Goal: Task Accomplishment & Management: Complete application form

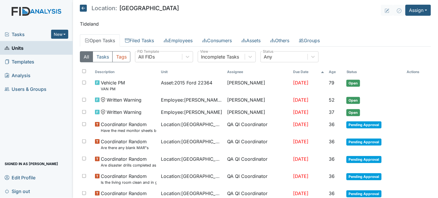
click at [22, 35] on span "Tasks" at bounding box center [28, 34] width 47 height 7
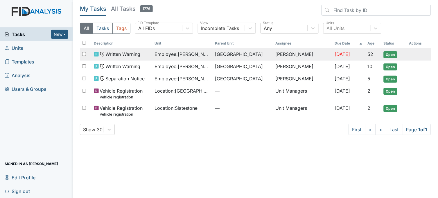
click at [182, 55] on span "Employee : Clemmons, Lakeisha" at bounding box center [183, 54] width 56 height 7
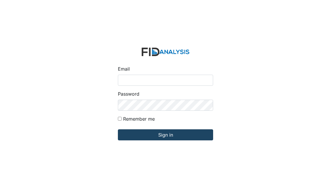
type input "[PERSON_NAME][EMAIL_ADDRESS][DOMAIN_NAME]"
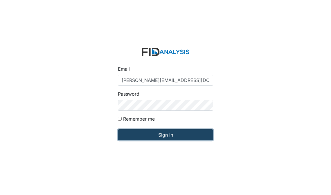
click at [147, 135] on input "Sign in" at bounding box center [165, 134] width 95 height 11
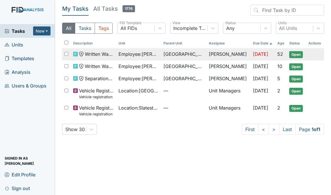
click at [151, 58] on td "Employee : Clemmons, Lakeisha" at bounding box center [138, 54] width 45 height 12
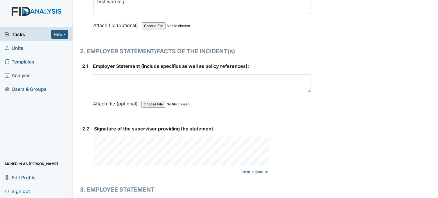
scroll to position [743, 0]
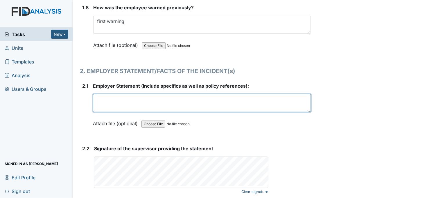
drag, startPoint x: 96, startPoint y: 101, endPoint x: 126, endPoint y: 108, distance: 30.7
click at [126, 108] on textarea at bounding box center [202, 103] width 218 height 18
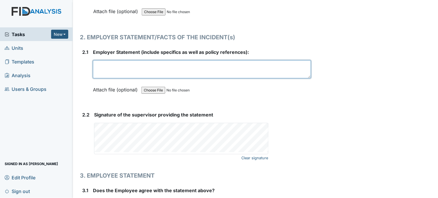
scroll to position [781, 0]
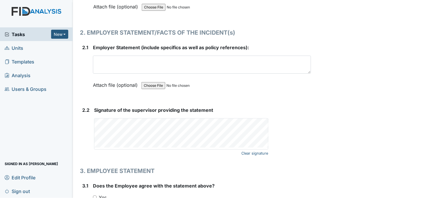
click at [104, 113] on div "Signature of the supervisor providing the statement Clear signature This field …" at bounding box center [202, 127] width 217 height 43
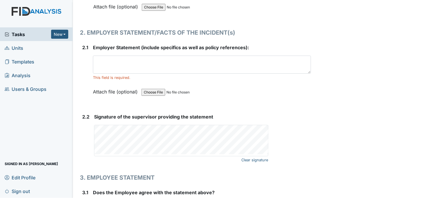
click at [197, 155] on form "Signature of the supervisor providing the statement Clear signature This field …" at bounding box center [202, 138] width 217 height 51
click at [223, 153] on div "Clear signature" at bounding box center [181, 140] width 174 height 31
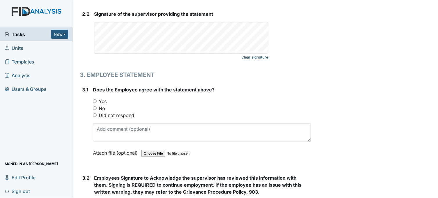
scroll to position [886, 0]
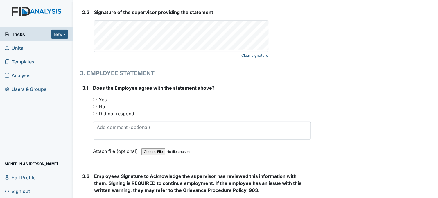
click at [94, 97] on input "Yes" at bounding box center [95, 99] width 4 height 4
radio input "true"
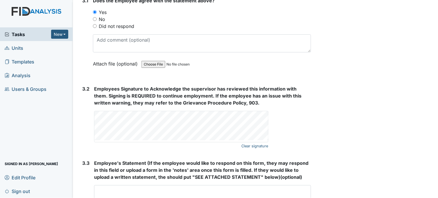
scroll to position [975, 0]
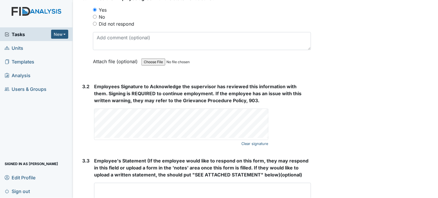
click at [111, 119] on div "3.2 Employees Signature to Acknowledge the supervisor has reviewed this informa…" at bounding box center [195, 115] width 231 height 65
drag, startPoint x: 94, startPoint y: 125, endPoint x: 233, endPoint y: 138, distance: 139.5
click at [233, 138] on div "Clear signature" at bounding box center [181, 124] width 174 height 31
click at [257, 138] on div "Clear signature" at bounding box center [181, 124] width 174 height 31
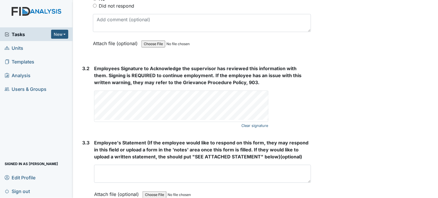
scroll to position [1025, 0]
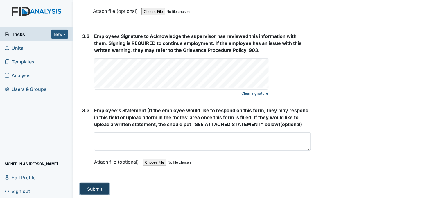
click at [93, 188] on button "Submit" at bounding box center [95, 188] width 30 height 11
click at [94, 183] on button "Submit" at bounding box center [95, 188] width 30 height 11
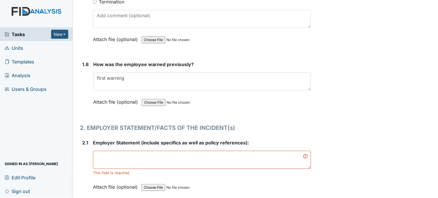
scroll to position [670, 0]
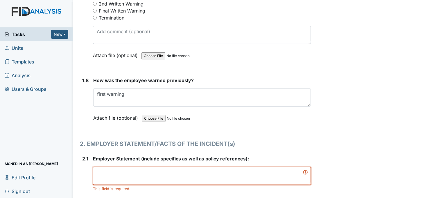
click at [159, 173] on textarea at bounding box center [202, 176] width 218 height 18
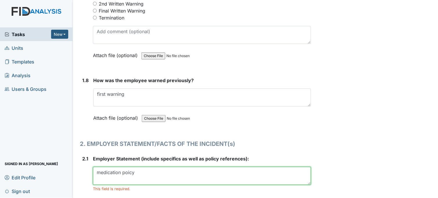
type textarea "medication poicy"
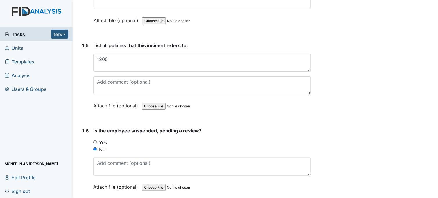
scroll to position [444, 0]
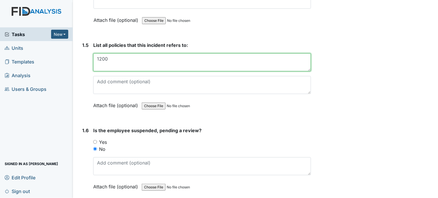
click at [118, 58] on textarea "1200" at bounding box center [202, 62] width 218 height 18
type textarea "1"
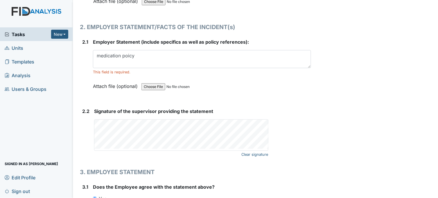
scroll to position [800, 0]
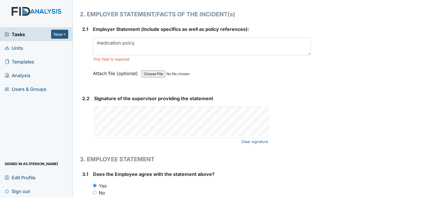
type textarea "medication policy"
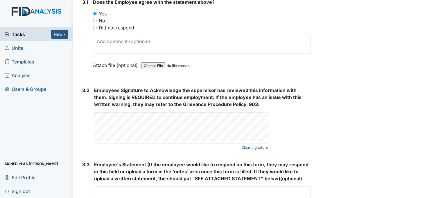
scroll to position [1025, 0]
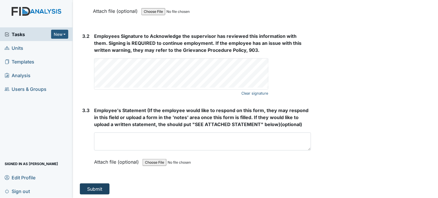
type textarea "medication policy"
click at [92, 187] on button "Submit" at bounding box center [95, 188] width 30 height 11
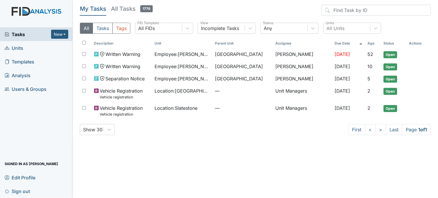
click at [23, 48] on span "Units" at bounding box center [14, 47] width 19 height 9
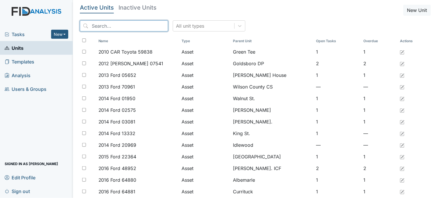
click at [129, 25] on input "search" at bounding box center [124, 25] width 88 height 11
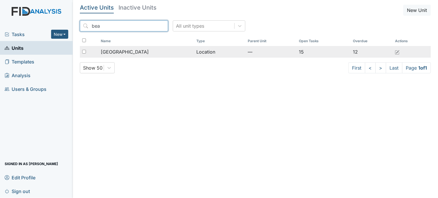
type input "bea"
click at [131, 51] on span "[GEOGRAPHIC_DATA]" at bounding box center [125, 51] width 48 height 7
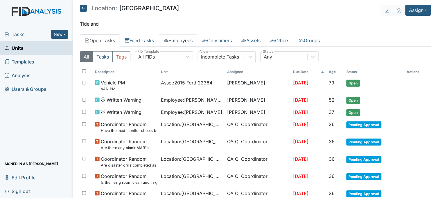
click at [188, 41] on link "Employees" at bounding box center [178, 40] width 39 height 12
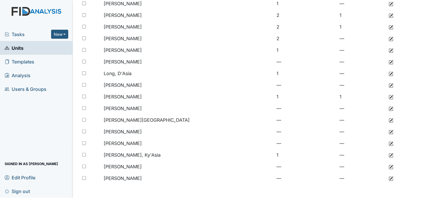
scroll to position [124, 0]
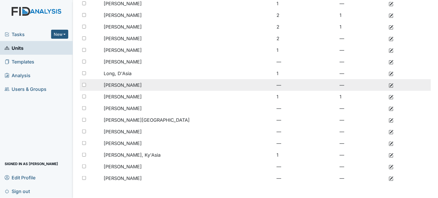
click at [138, 84] on span "[PERSON_NAME]" at bounding box center [123, 85] width 38 height 6
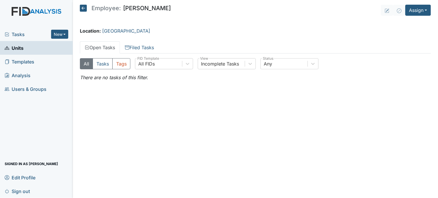
click at [81, 7] on icon at bounding box center [83, 8] width 7 height 7
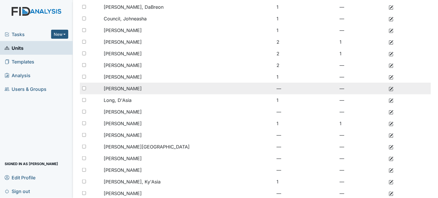
scroll to position [124, 0]
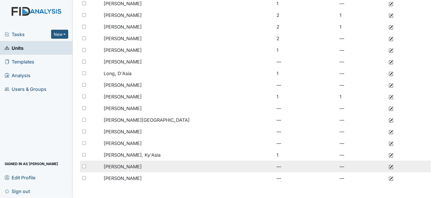
click at [123, 167] on span "[PERSON_NAME]" at bounding box center [123, 166] width 38 height 6
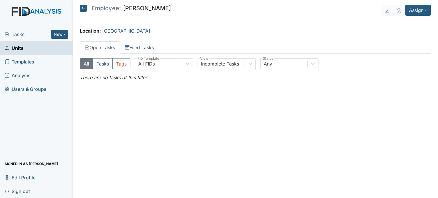
click at [83, 6] on icon at bounding box center [83, 8] width 7 height 7
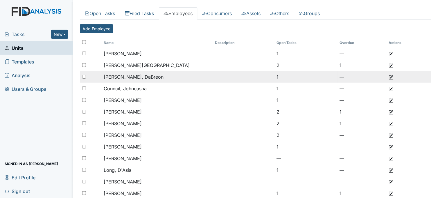
scroll to position [97, 0]
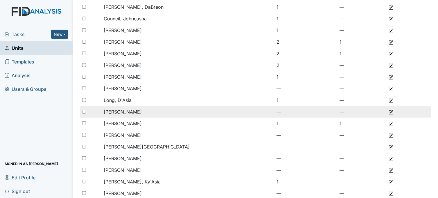
click at [135, 110] on span "[PERSON_NAME]" at bounding box center [123, 112] width 38 height 6
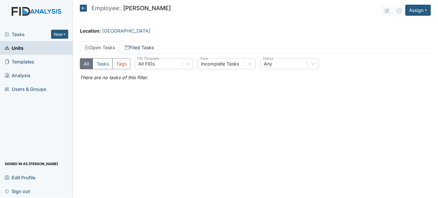
click at [137, 48] on link "Filed Tasks" at bounding box center [139, 47] width 39 height 12
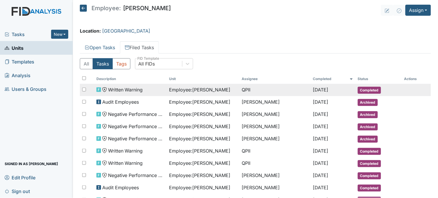
click at [172, 90] on span "Employee : Mitchell, Cheree" at bounding box center [199, 89] width 61 height 7
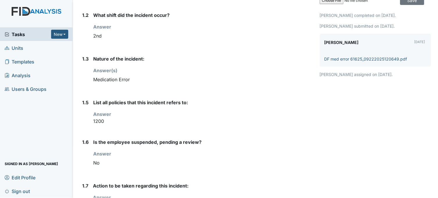
scroll to position [129, 0]
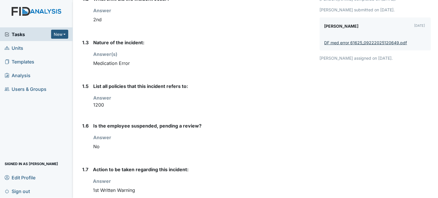
click at [344, 41] on link "DF med error 61625_09222025120649.pdf" at bounding box center [366, 42] width 83 height 5
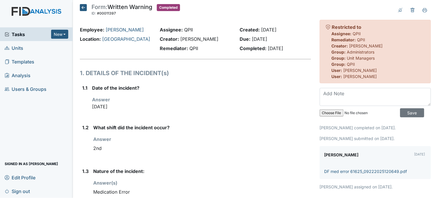
scroll to position [0, 0]
click at [85, 10] on icon at bounding box center [83, 8] width 7 height 7
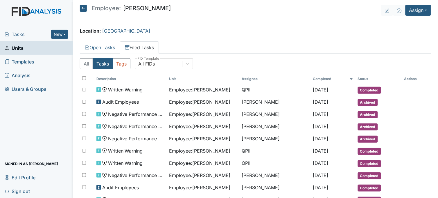
click at [85, 8] on icon at bounding box center [83, 8] width 7 height 7
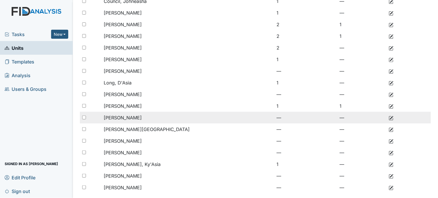
scroll to position [124, 0]
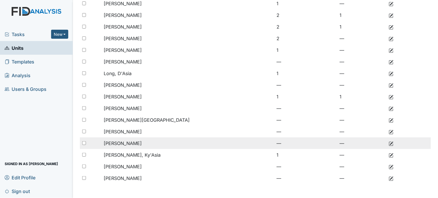
click at [130, 141] on span "[PERSON_NAME]" at bounding box center [123, 143] width 38 height 6
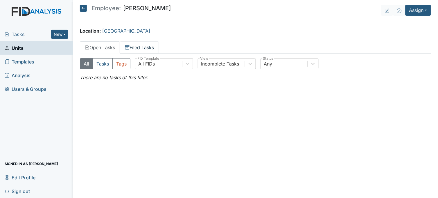
click at [144, 48] on link "Filed Tasks" at bounding box center [139, 47] width 39 height 12
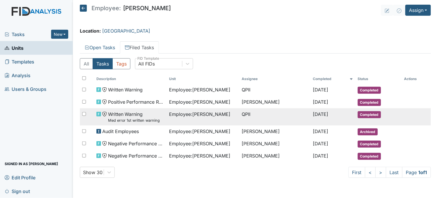
click at [199, 117] on span "Employee : Sessoms, Jolicia" at bounding box center [199, 113] width 61 height 7
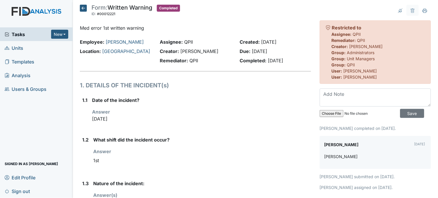
click at [82, 9] on icon at bounding box center [83, 8] width 7 height 7
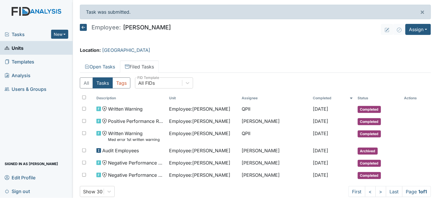
click at [23, 34] on span "Tasks" at bounding box center [28, 34] width 47 height 7
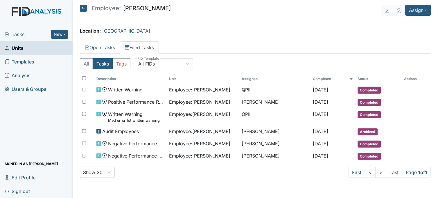
click at [84, 8] on icon at bounding box center [83, 8] width 7 height 7
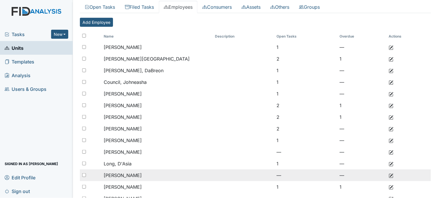
scroll to position [124, 0]
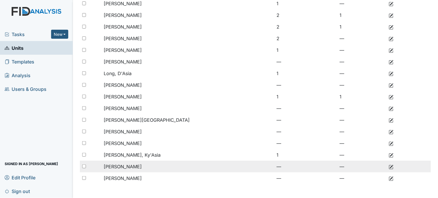
click at [129, 167] on span "[PERSON_NAME]" at bounding box center [123, 166] width 38 height 6
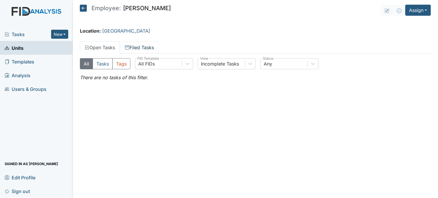
click at [143, 44] on link "Filed Tasks" at bounding box center [139, 47] width 39 height 12
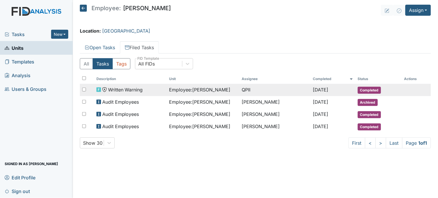
click at [185, 92] on span "Employee : Warren, Dolly" at bounding box center [199, 89] width 61 height 7
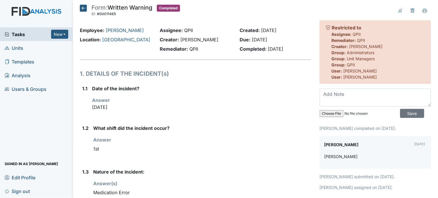
click at [82, 9] on icon at bounding box center [83, 8] width 7 height 7
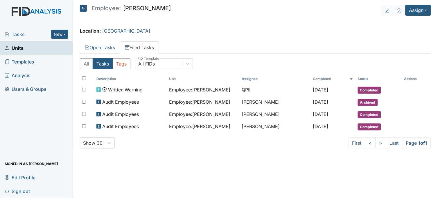
click at [85, 7] on icon at bounding box center [83, 8] width 7 height 7
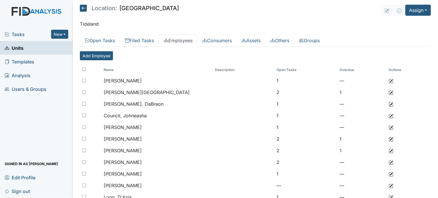
click at [46, 46] on link "Units" at bounding box center [36, 48] width 73 height 14
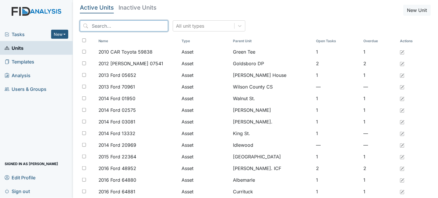
click at [135, 25] on input "search" at bounding box center [124, 25] width 88 height 11
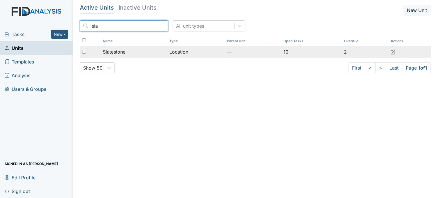
type input "sla"
click at [126, 53] on span "Slatestone" at bounding box center [114, 51] width 23 height 7
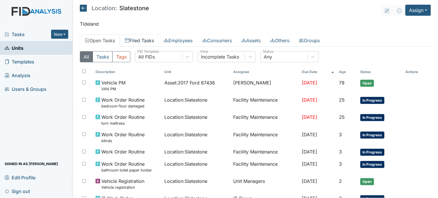
click at [135, 37] on link "Filed Tasks" at bounding box center [139, 40] width 39 height 12
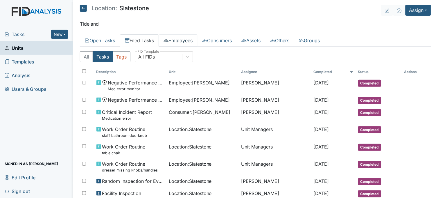
click at [175, 40] on link "Employees" at bounding box center [178, 40] width 39 height 12
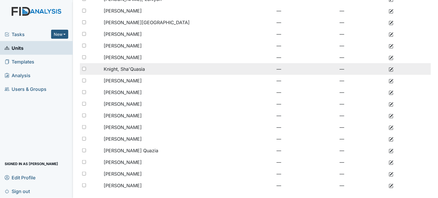
scroll to position [112, 0]
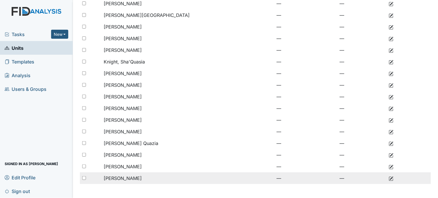
click at [140, 174] on td "[PERSON_NAME]" at bounding box center [156, 178] width 111 height 12
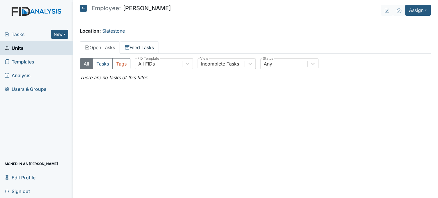
click at [147, 45] on link "Filed Tasks" at bounding box center [139, 47] width 39 height 12
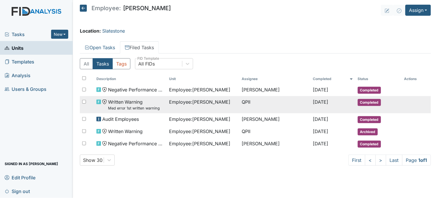
click at [170, 102] on span "Employee : Williams, Shanula" at bounding box center [199, 101] width 61 height 7
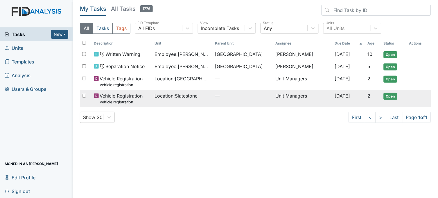
click at [193, 94] on span "Location : Slatestone" at bounding box center [176, 95] width 43 height 7
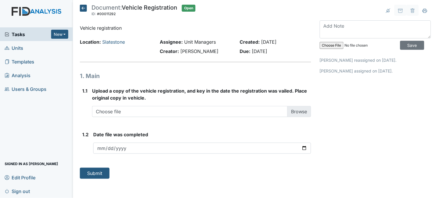
click at [22, 33] on span "Tasks" at bounding box center [28, 34] width 47 height 7
